Goal: Information Seeking & Learning: Learn about a topic

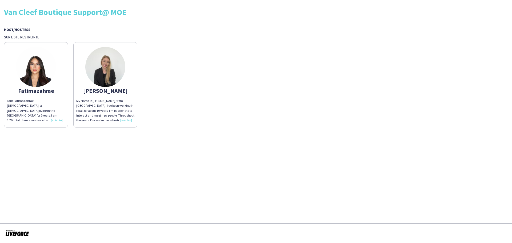
click at [126, 122] on div "My Name is [PERSON_NAME], from [GEOGRAPHIC_DATA]. I've been working in retail f…" at bounding box center [105, 110] width 58 height 24
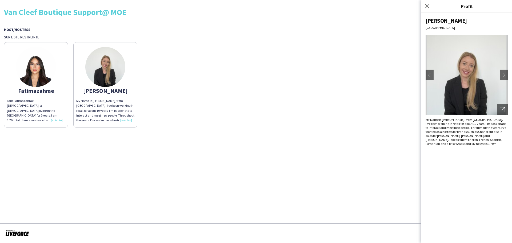
click at [57, 120] on div "I am Fatimazahrae [DEMOGRAPHIC_DATA], a [DEMOGRAPHIC_DATA] living in the [GEOGR…" at bounding box center [36, 110] width 58 height 24
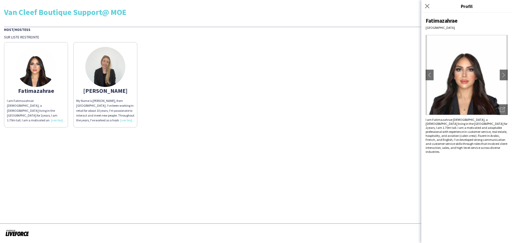
click at [130, 120] on div "My Name is [PERSON_NAME], from [GEOGRAPHIC_DATA]. I've been working in retail f…" at bounding box center [105, 110] width 58 height 24
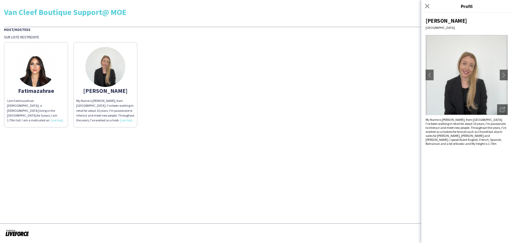
click at [269, 112] on div "Fatimazahrae I am Fatimazahrae Hanafi, a Moroccan living in the UAE for 2years,…" at bounding box center [256, 83] width 504 height 88
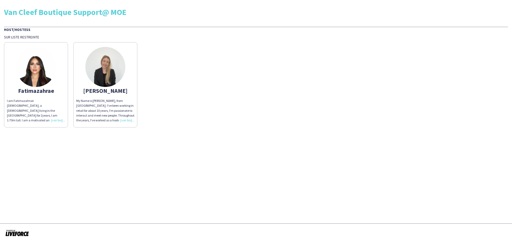
click at [126, 121] on div "My Name is [PERSON_NAME], from [GEOGRAPHIC_DATA]. I've been working in retail f…" at bounding box center [105, 110] width 58 height 24
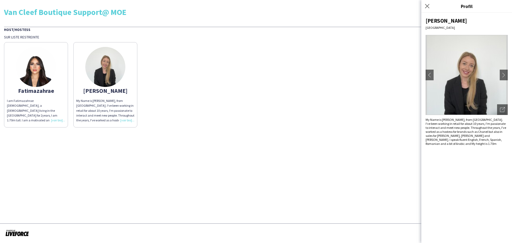
click at [58, 121] on div "I am Fatimazahrae [DEMOGRAPHIC_DATA], a [DEMOGRAPHIC_DATA] living in the [GEOGR…" at bounding box center [36, 110] width 58 height 24
